Goal: Communication & Community: Participate in discussion

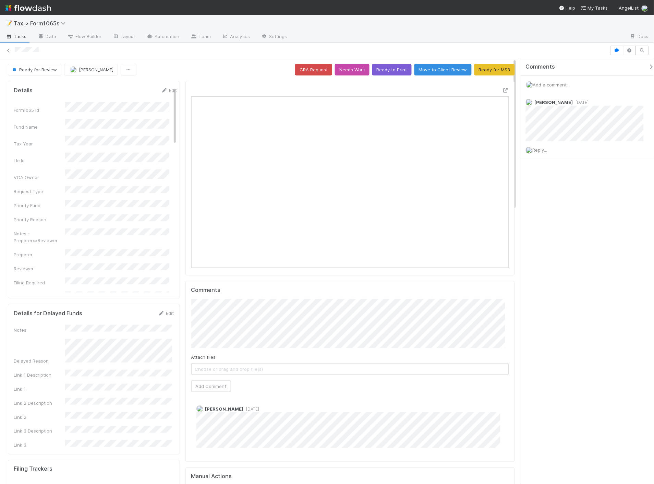
scroll to position [134, 309]
click at [503, 91] on icon at bounding box center [506, 90] width 7 height 4
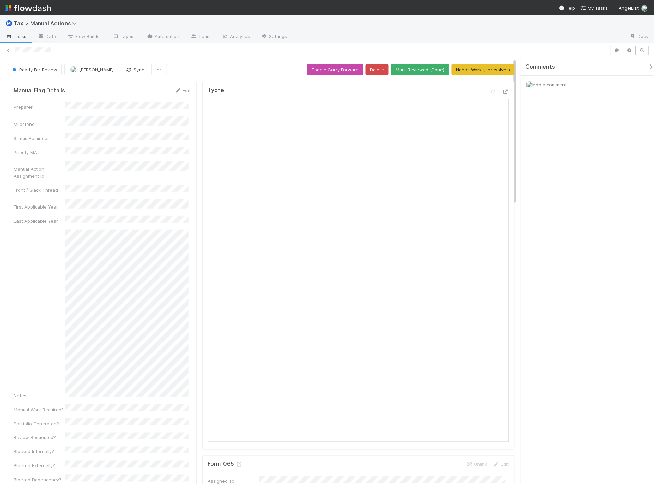
click at [560, 80] on div "Add a comment..." at bounding box center [590, 85] width 139 height 18
click at [560, 85] on span "Add a comment..." at bounding box center [551, 84] width 37 height 5
click at [555, 131] on span "[PERSON_NAME]" at bounding box center [568, 129] width 35 height 5
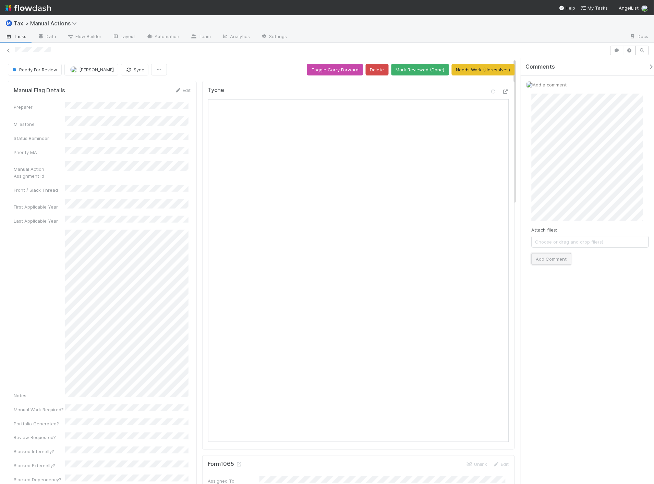
click at [541, 258] on button "Add Comment" at bounding box center [552, 259] width 40 height 12
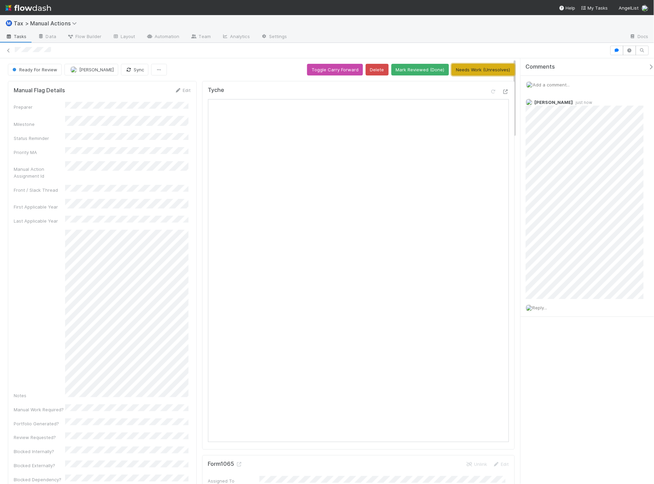
click at [485, 71] on button "Needs Work (Unresolves)" at bounding box center [483, 70] width 63 height 12
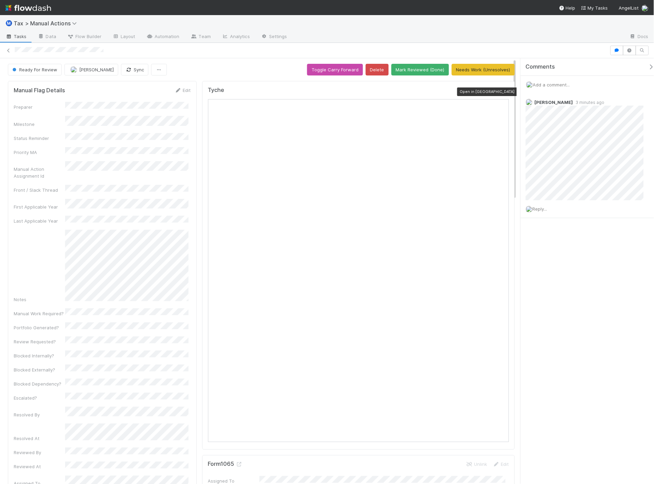
click at [503, 91] on icon at bounding box center [506, 92] width 7 height 4
click at [544, 211] on span "Reply..." at bounding box center [540, 208] width 15 height 5
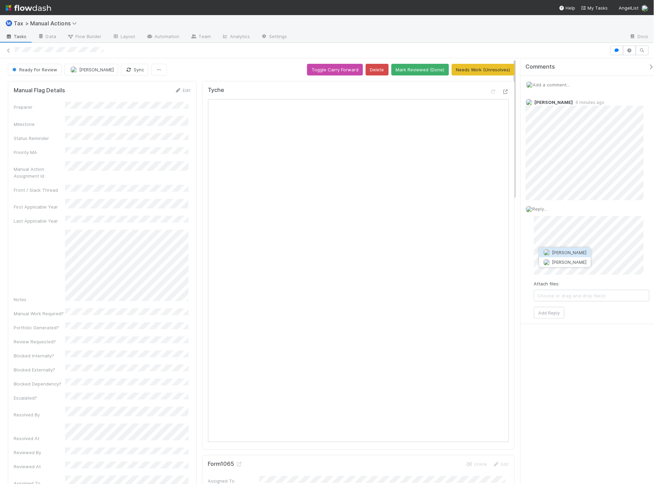
click at [564, 251] on span "[PERSON_NAME]" at bounding box center [570, 252] width 35 height 5
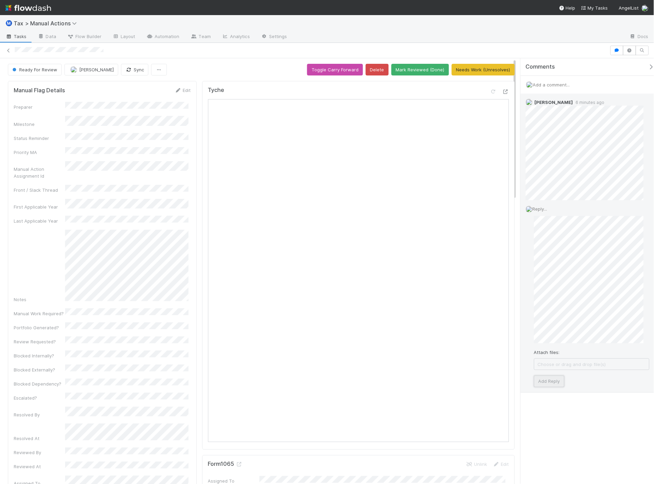
click at [553, 379] on button "Add Reply" at bounding box center [549, 382] width 31 height 12
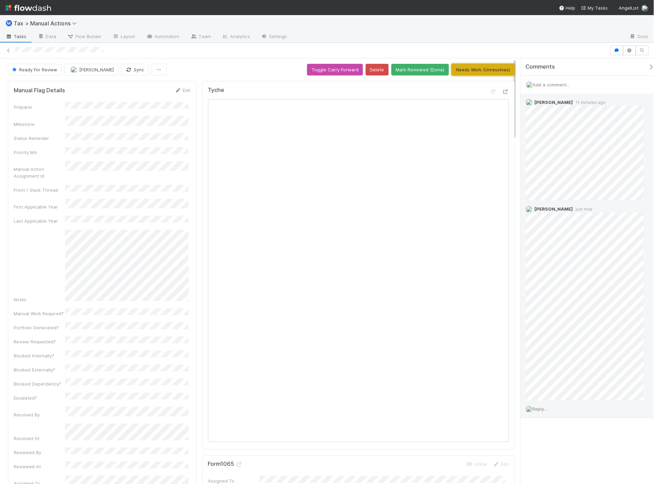
click at [478, 73] on button "Needs Work (Unresolves)" at bounding box center [483, 70] width 63 height 12
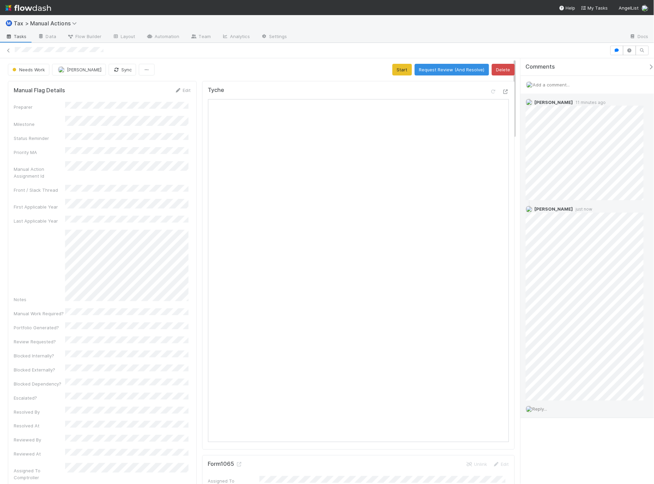
click at [544, 409] on span "Reply..." at bounding box center [540, 408] width 15 height 5
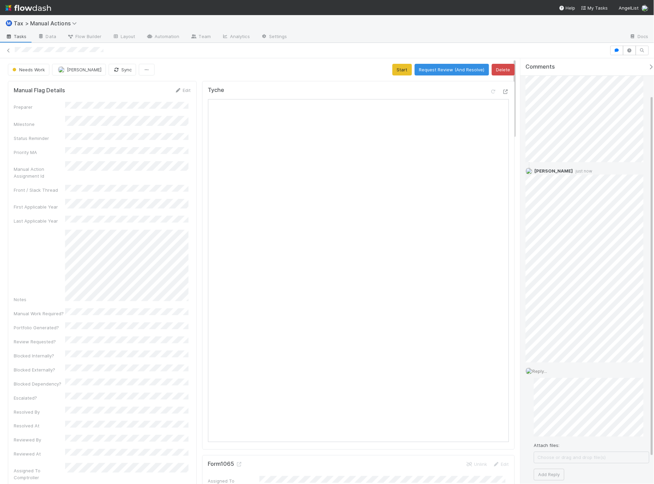
scroll to position [74, 0]
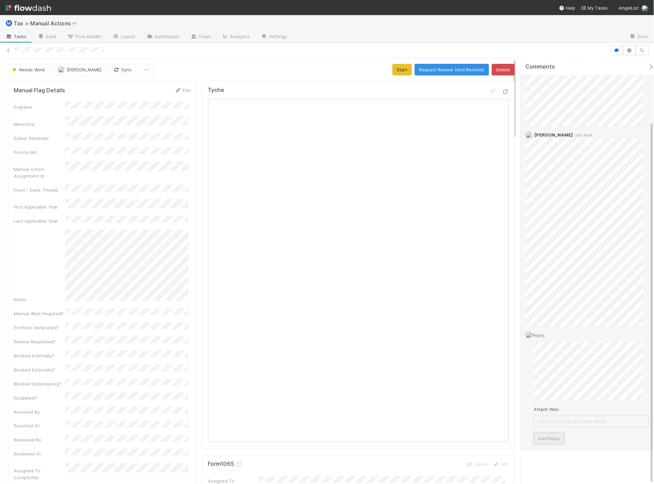
click at [547, 440] on button "Add Reply" at bounding box center [549, 439] width 31 height 12
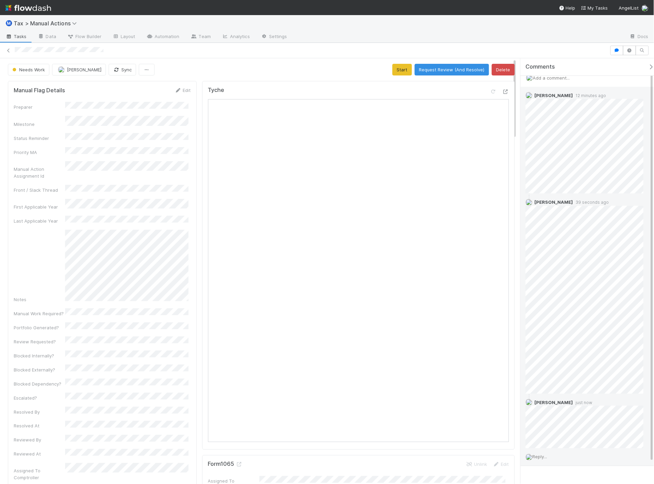
scroll to position [0, 0]
